Goal: Transaction & Acquisition: Purchase product/service

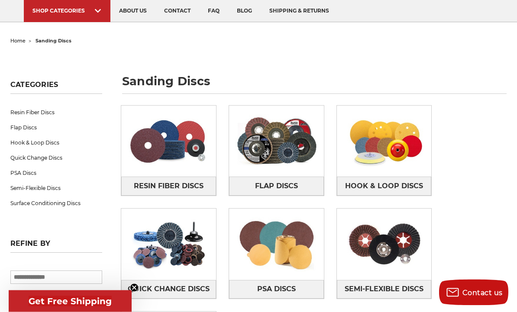
scroll to position [60, 0]
click at [386, 143] on img at bounding box center [384, 141] width 95 height 66
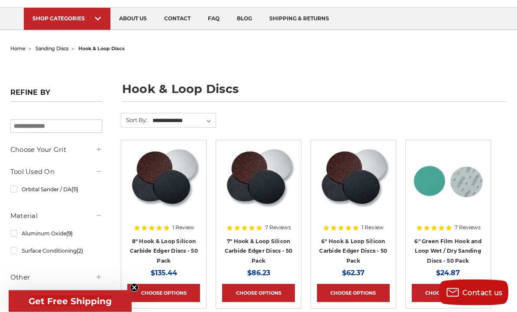
click at [98, 149] on icon at bounding box center [98, 149] width 7 height 7
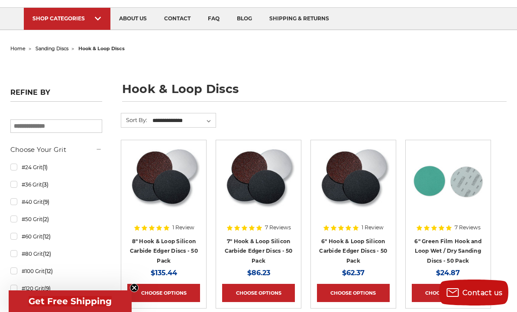
click at [16, 184] on link "#36 Grit (3)" at bounding box center [56, 184] width 92 height 15
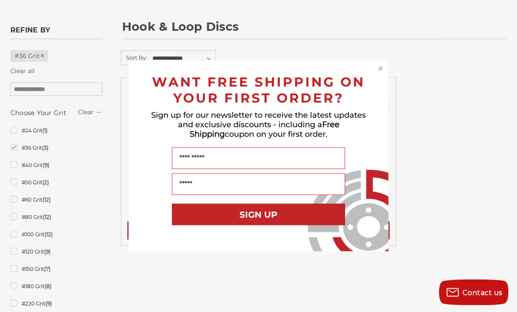
scroll to position [115, 0]
click at [380, 73] on circle "Close dialog" at bounding box center [381, 69] width 8 height 8
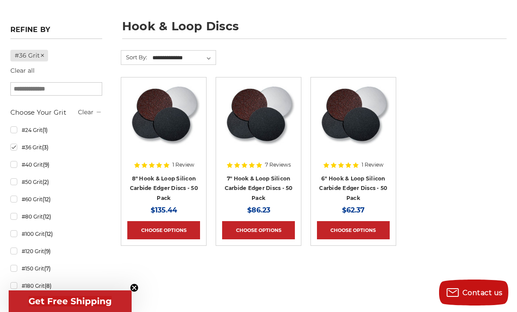
click at [15, 127] on link "#24 Grit (1)" at bounding box center [56, 130] width 92 height 15
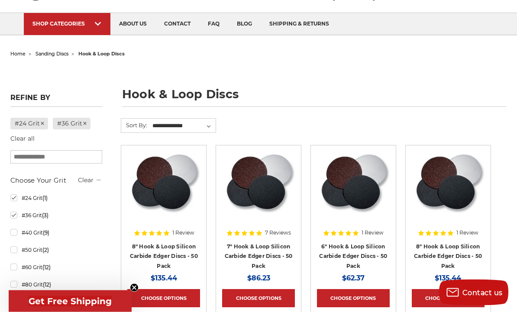
scroll to position [47, 0]
click at [13, 215] on link "#36 Grit (3)" at bounding box center [56, 215] width 92 height 15
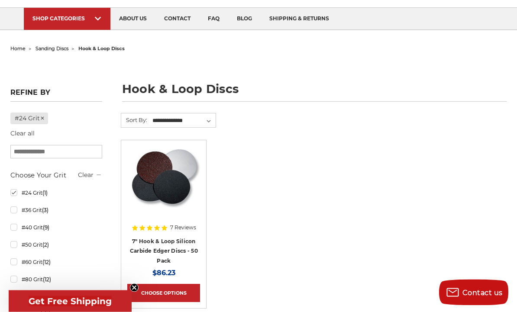
scroll to position [53, 0]
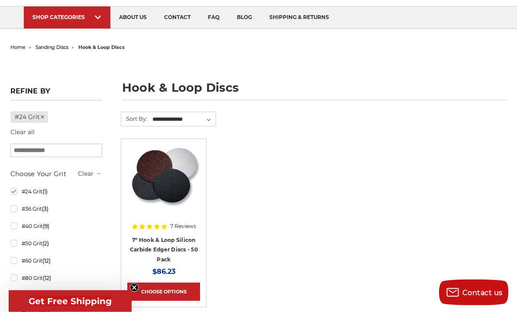
click at [16, 228] on link "#40 Grit (9)" at bounding box center [56, 226] width 92 height 15
